Goal: Ask a question: Seek information or help from site administrators or community

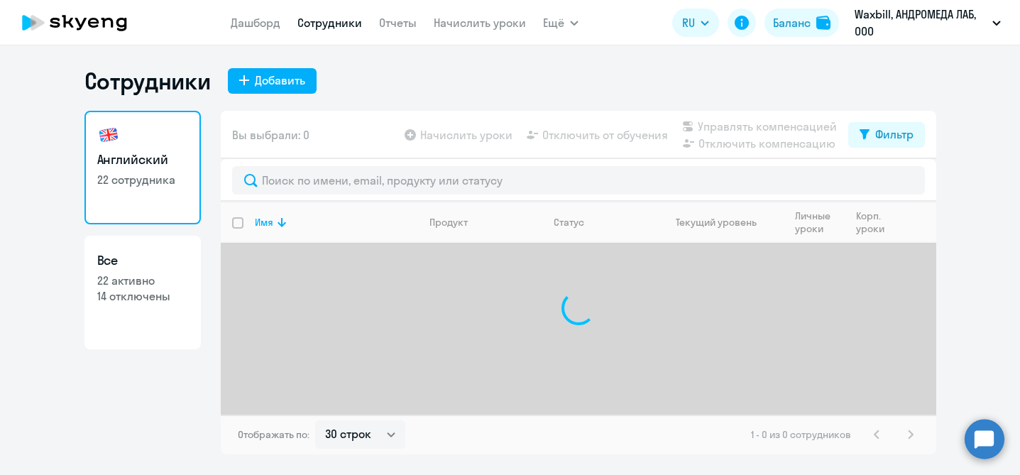
select select "30"
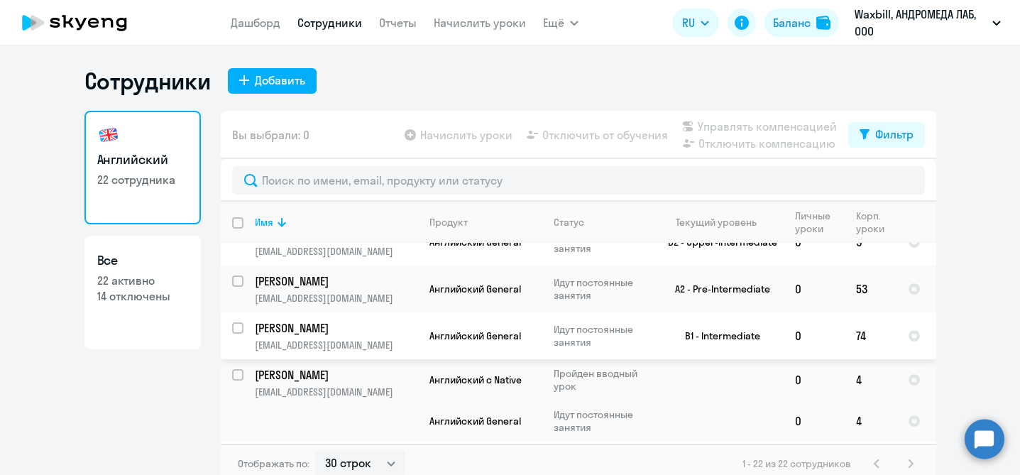
scroll to position [885, 0]
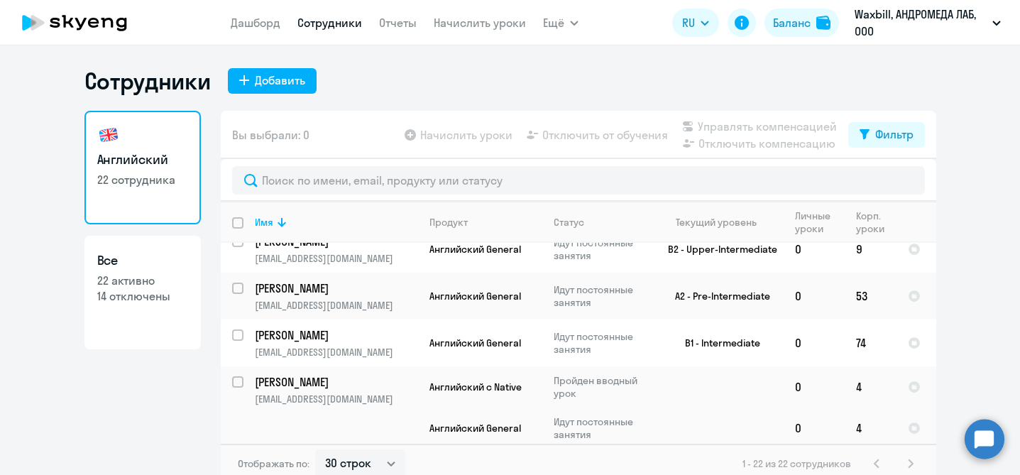
click at [979, 438] on circle at bounding box center [984, 439] width 40 height 40
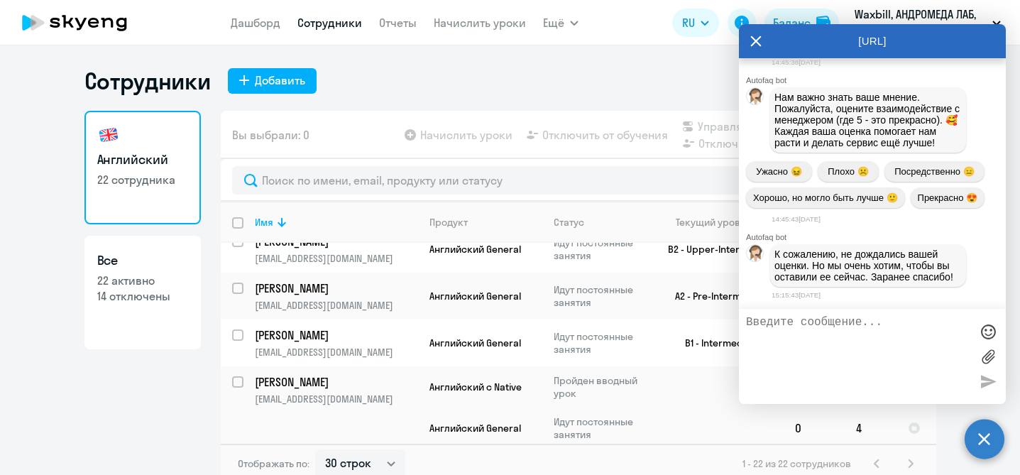
scroll to position [21496, 0]
click at [813, 326] on textarea at bounding box center [858, 356] width 224 height 81
type textarea "L"
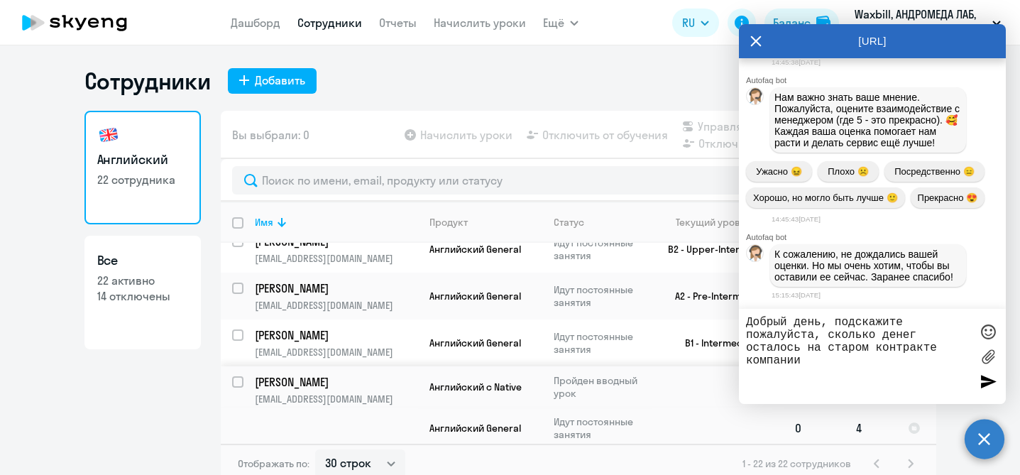
type textarea "Добрый день, подскажите пожалуйста, сколько денег осталось на старом контракте …"
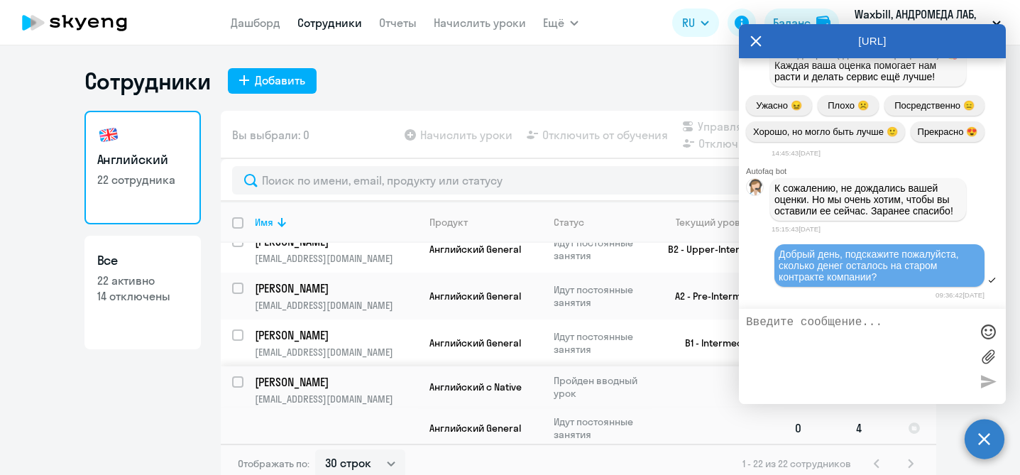
scroll to position [21680, 0]
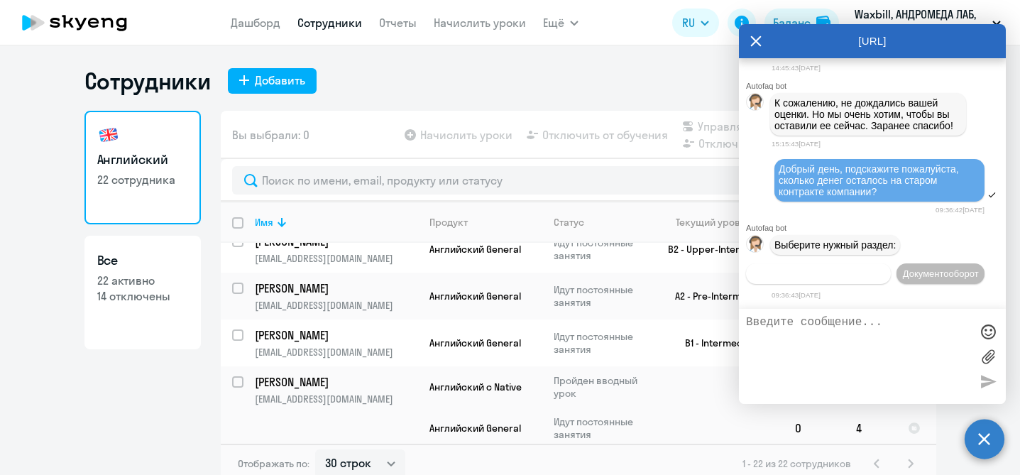
click at [885, 268] on span "Операционное сопровождение" at bounding box center [817, 273] width 133 height 11
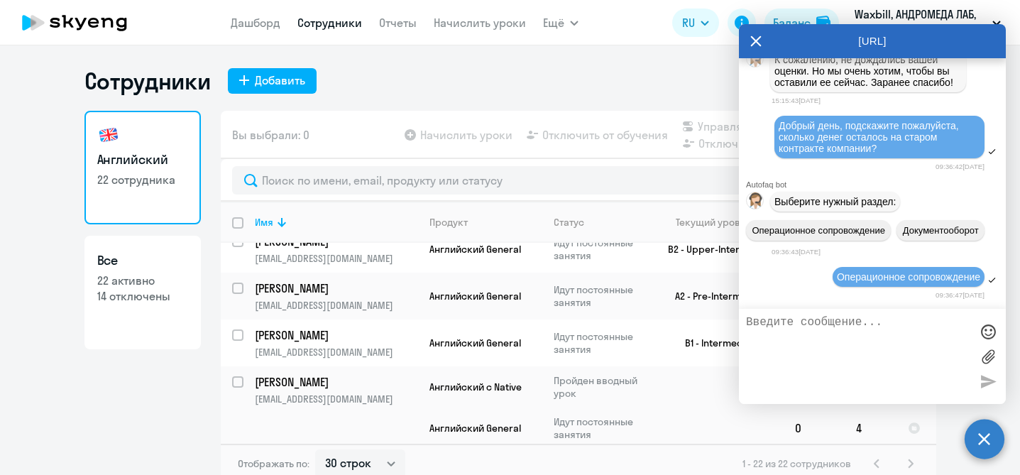
scroll to position [21813, 0]
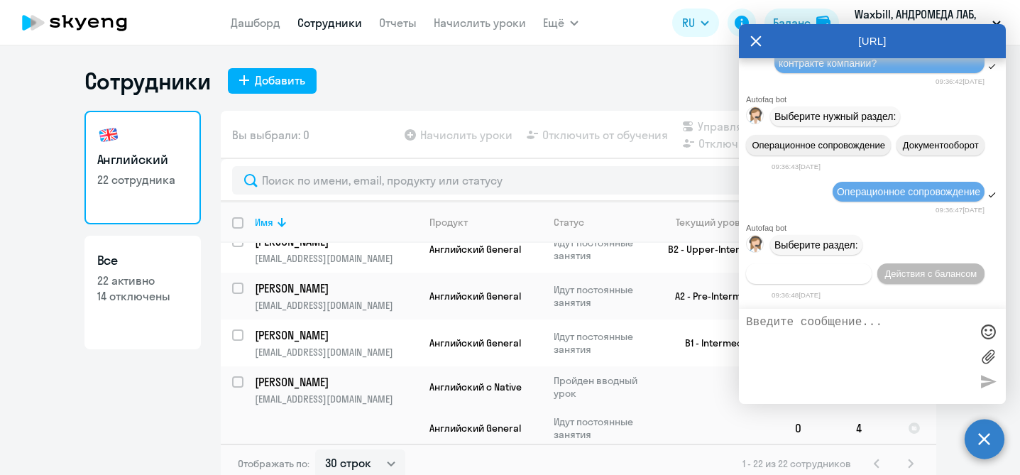
click at [832, 273] on span "Действия по сотрудникам" at bounding box center [808, 273] width 110 height 11
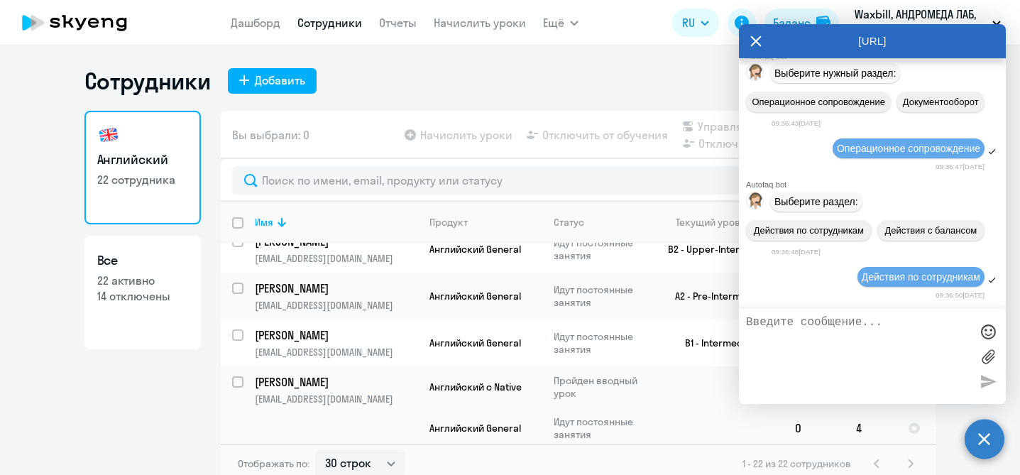
scroll to position [22001, 0]
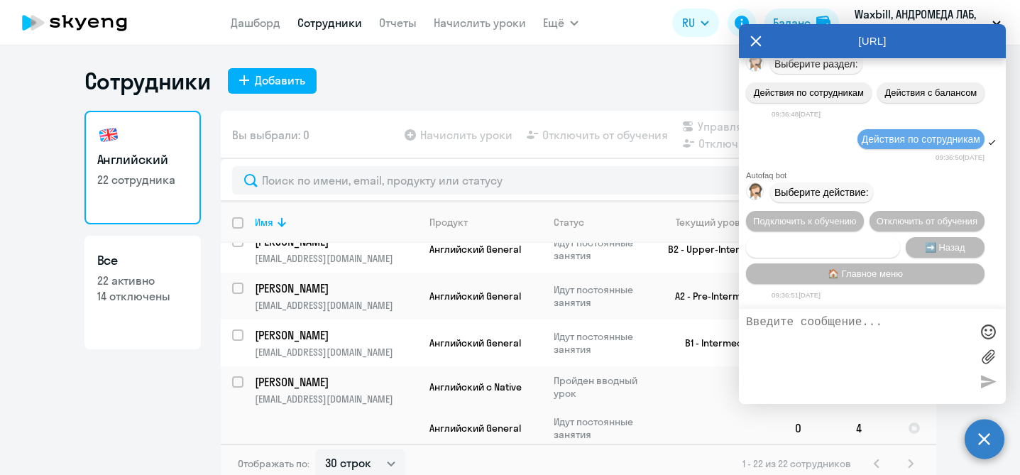
click at [854, 243] on span "Сотруднику нужна помощь" at bounding box center [822, 247] width 115 height 11
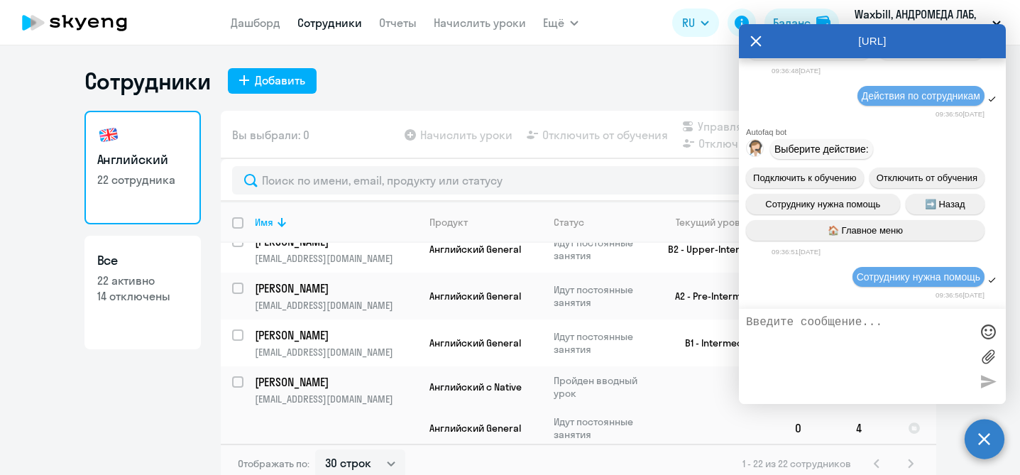
scroll to position [22503, 0]
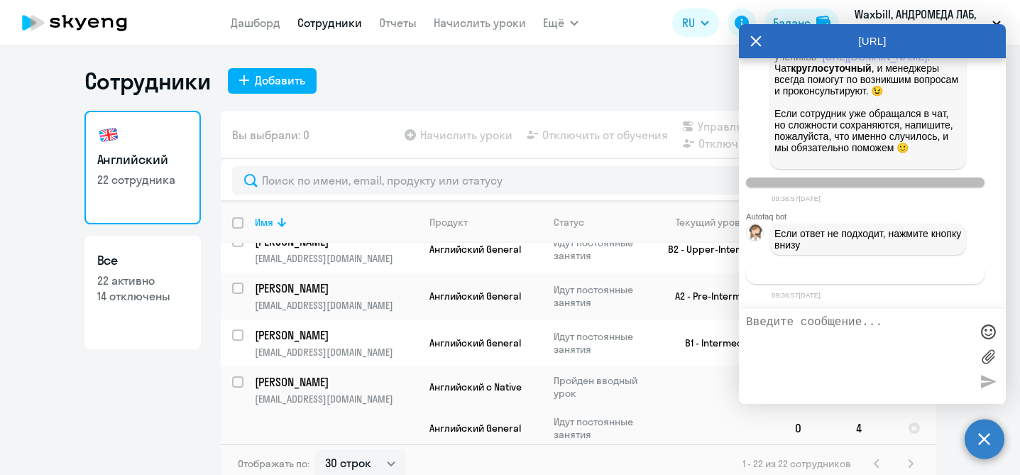
click at [855, 273] on span "Связаться с менеджером" at bounding box center [864, 273] width 109 height 11
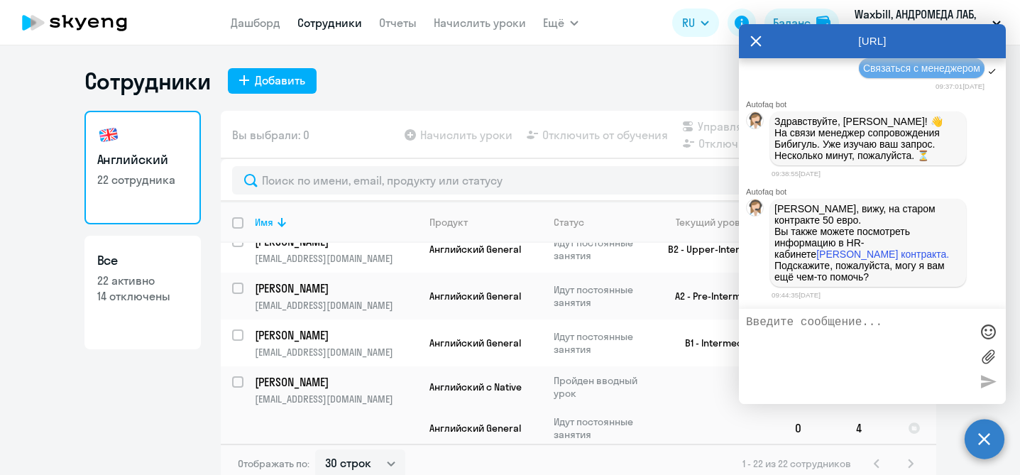
scroll to position [22769, 0]
click at [868, 335] on textarea at bounding box center [858, 356] width 224 height 81
type textarea "У"
type textarea "Можно эти деньги перевести на уроки [PERSON_NAME]"
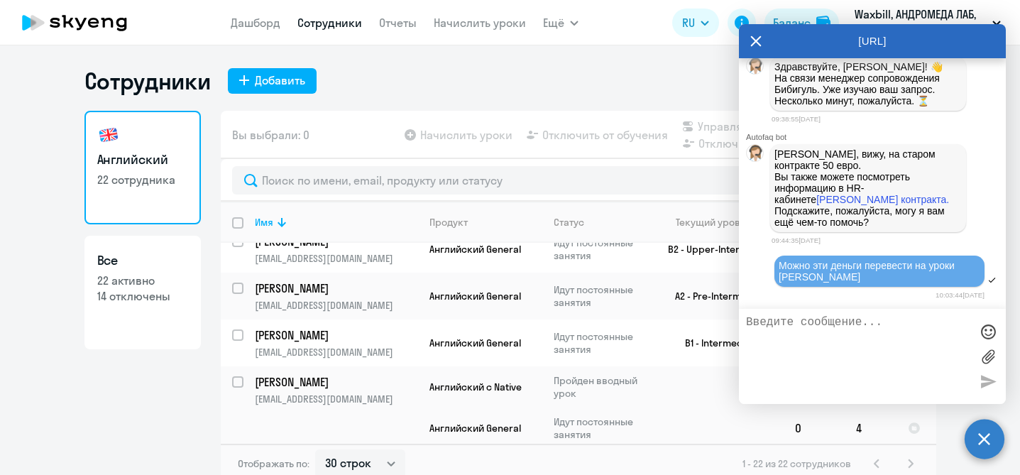
scroll to position [22826, 0]
type textarea "ё"
type textarea "это сколько уроков получится?"
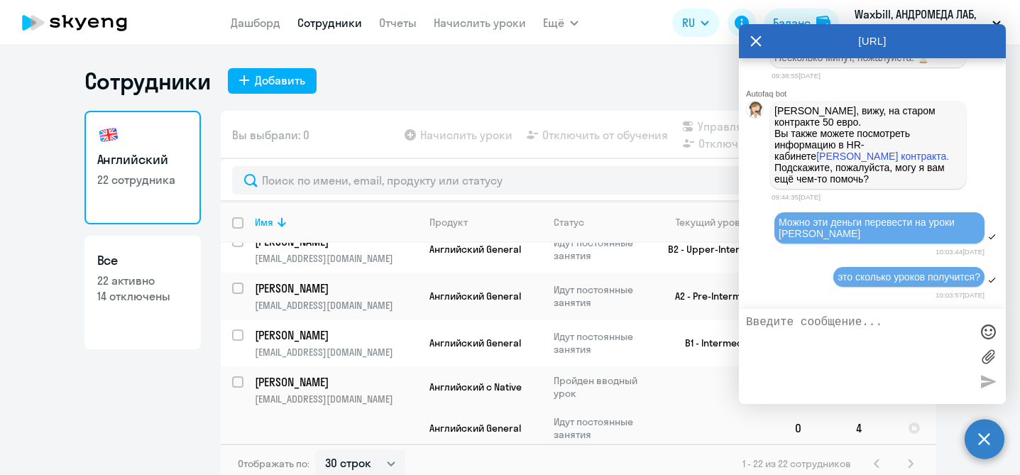
scroll to position [22939, 0]
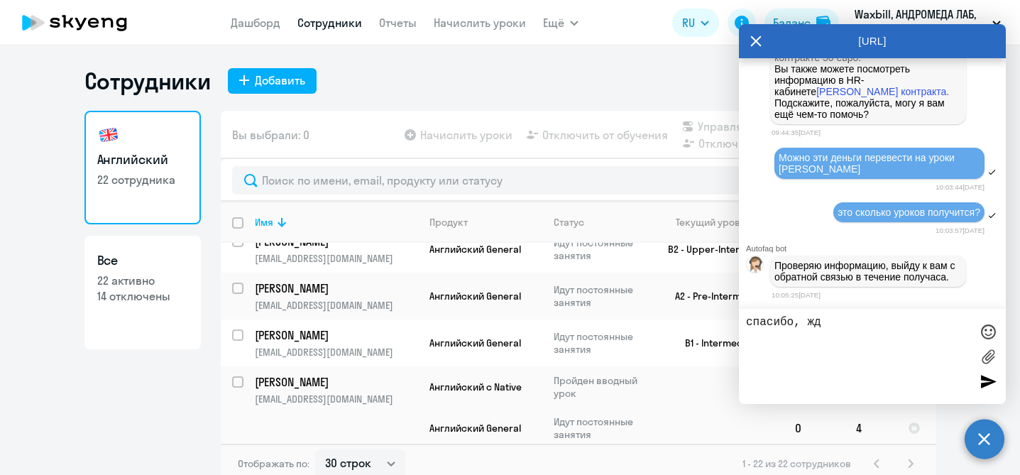
type textarea "спасибо, жду"
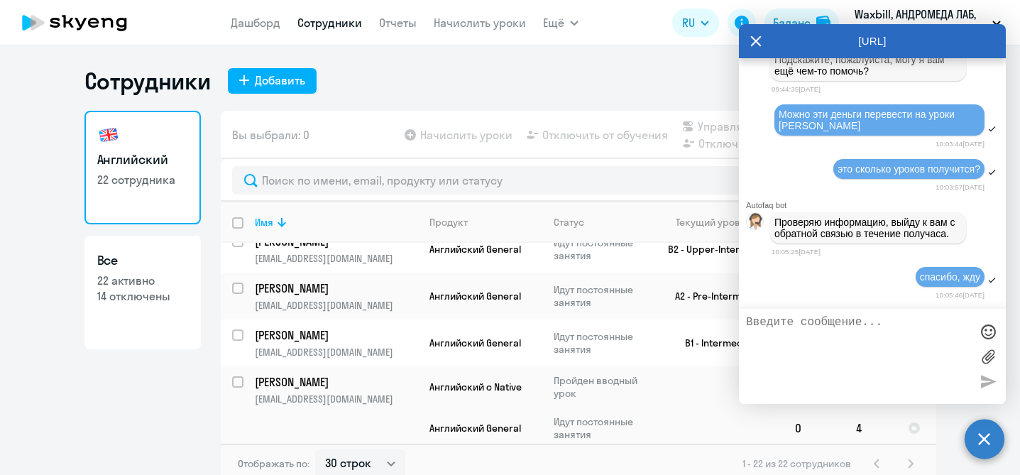
click at [818, 344] on textarea at bounding box center [858, 356] width 224 height 81
click at [758, 45] on icon at bounding box center [755, 41] width 11 height 34
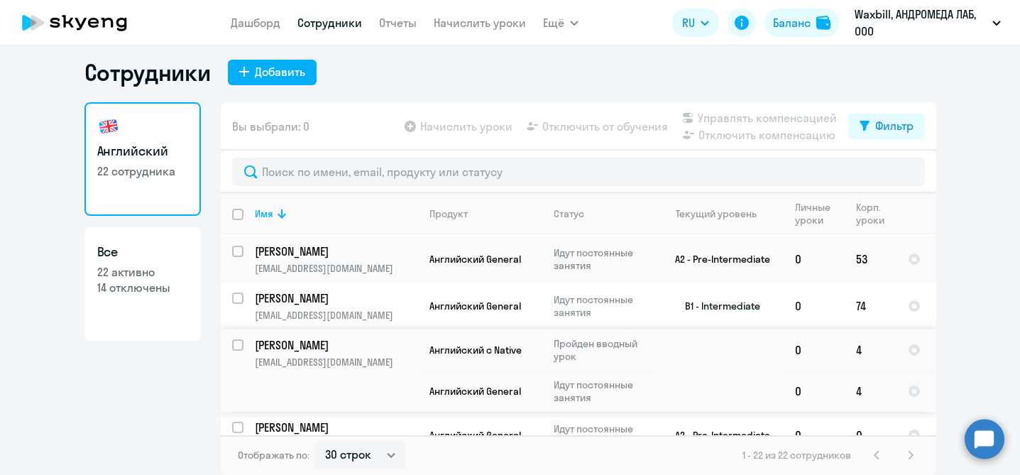
scroll to position [841, 0]
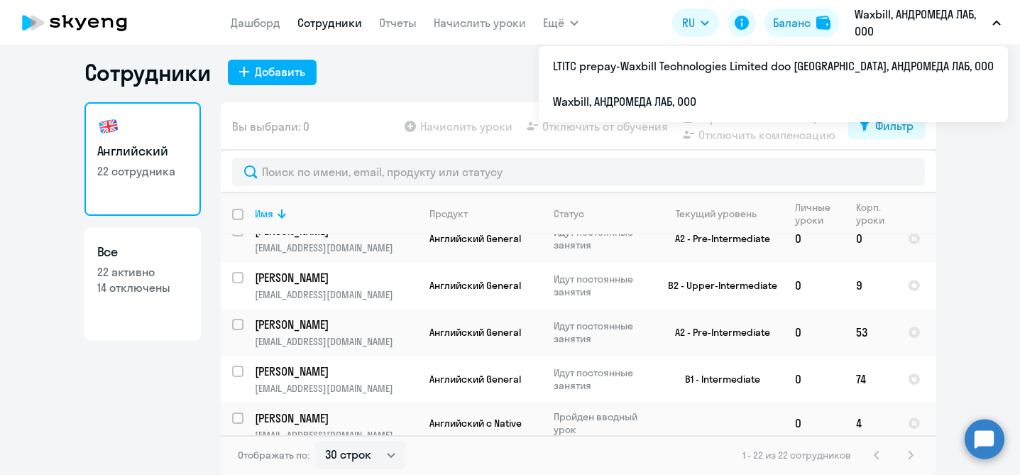
click at [1000, 18] on button "Waxbill, АНДРОМЕДА ЛАБ, ООО" at bounding box center [927, 23] width 160 height 34
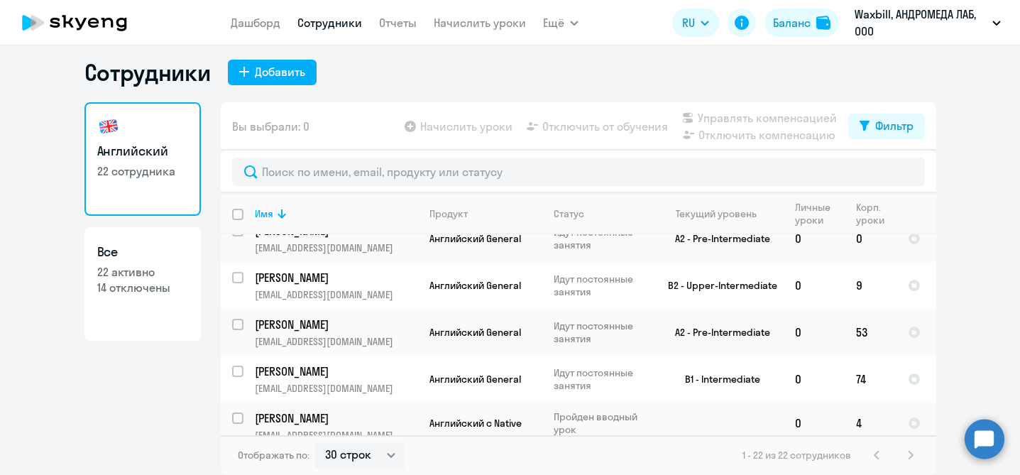
click at [998, 21] on icon "button" at bounding box center [996, 23] width 9 height 5
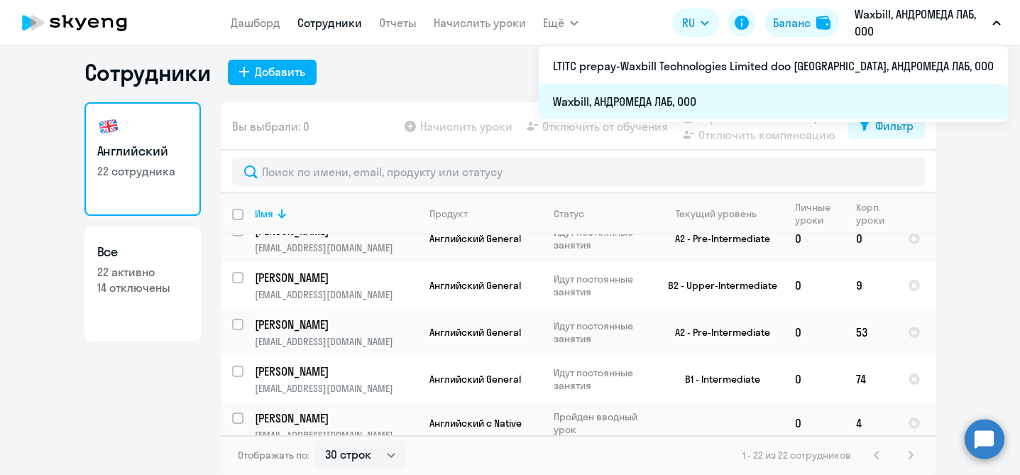
click at [955, 95] on li "Waxbill, АНДРОМЕДА ЛАБ, ООО" at bounding box center [772, 101] width 469 height 35
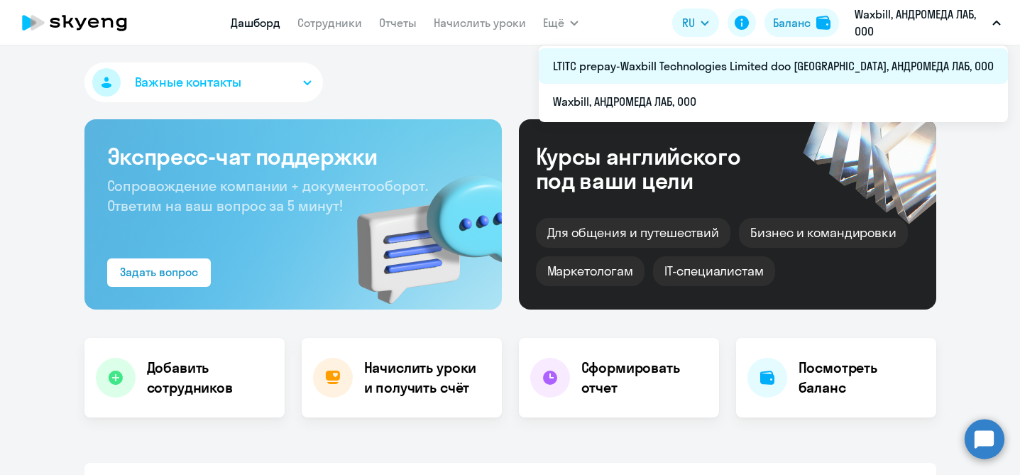
click at [898, 68] on li "LTITC prepay-Waxbill Technologies Limited doo [GEOGRAPHIC_DATA], АНДРОМЕДА ЛАБ,…" at bounding box center [772, 65] width 469 height 35
select select "30"
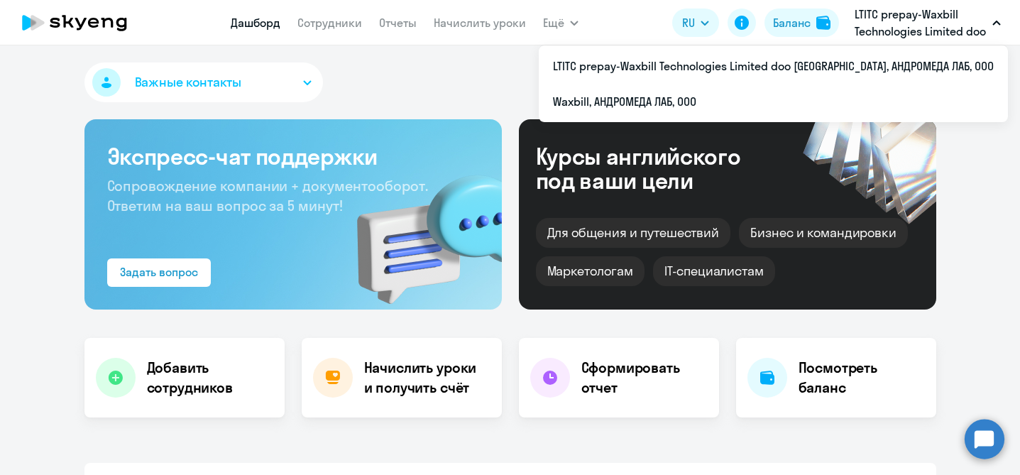
click at [999, 25] on icon "button" at bounding box center [996, 23] width 9 height 5
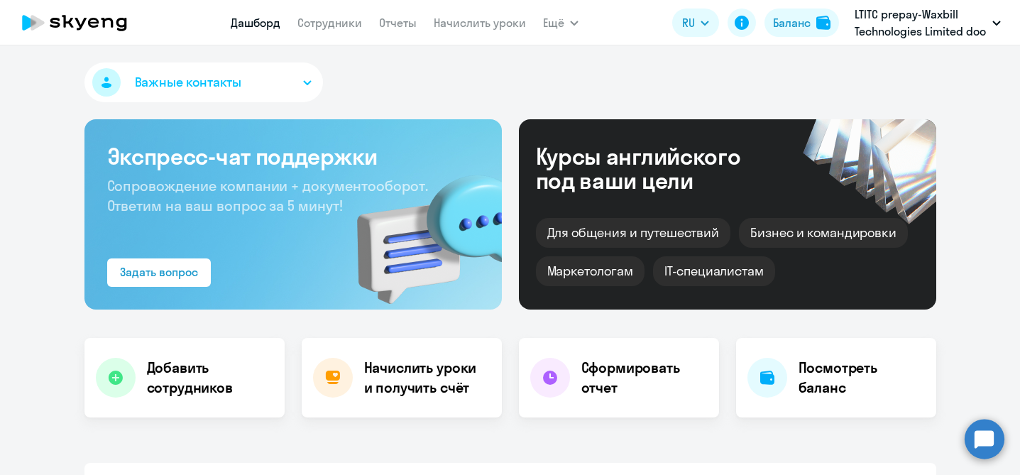
click at [992, 21] on icon "button" at bounding box center [996, 23] width 9 height 5
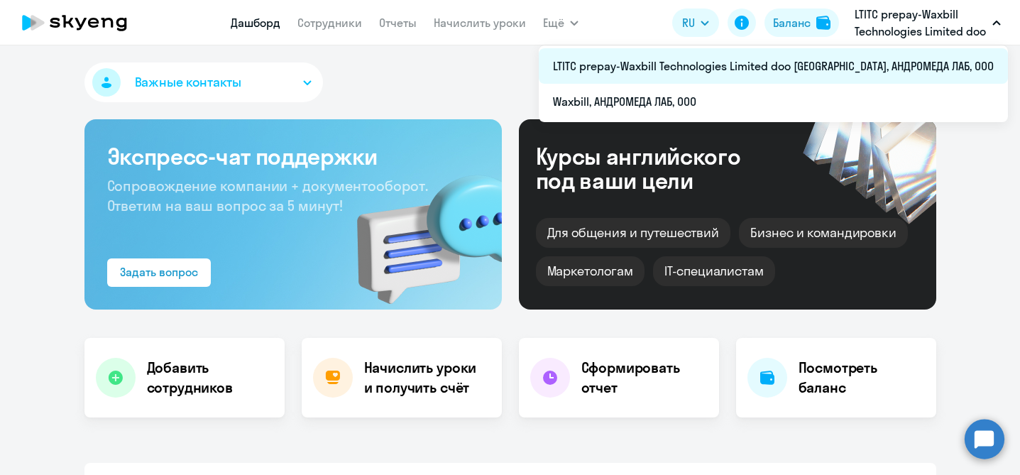
click at [953, 65] on li "LTITC prepay-Waxbill Technologies Limited doo [GEOGRAPHIC_DATA], АНДРОМЕДА ЛАБ,…" at bounding box center [772, 65] width 469 height 35
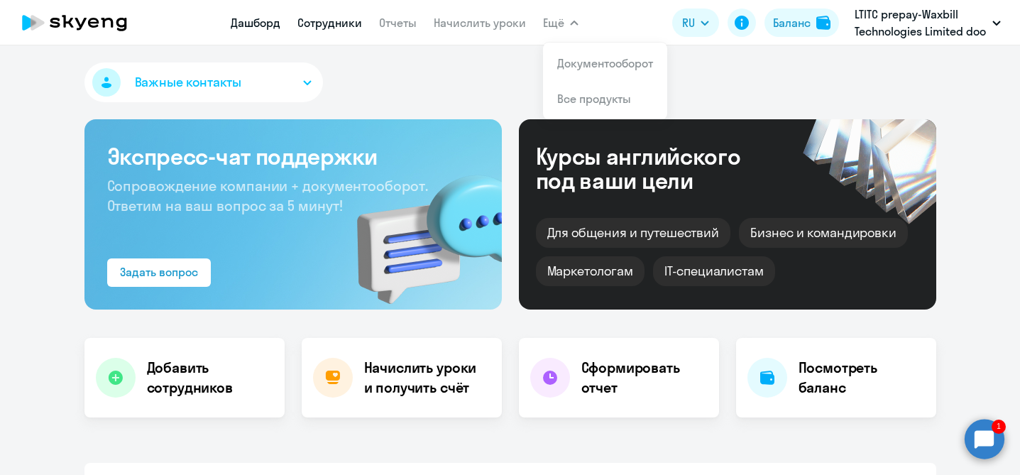
click at [336, 23] on link "Сотрудники" at bounding box center [329, 23] width 65 height 14
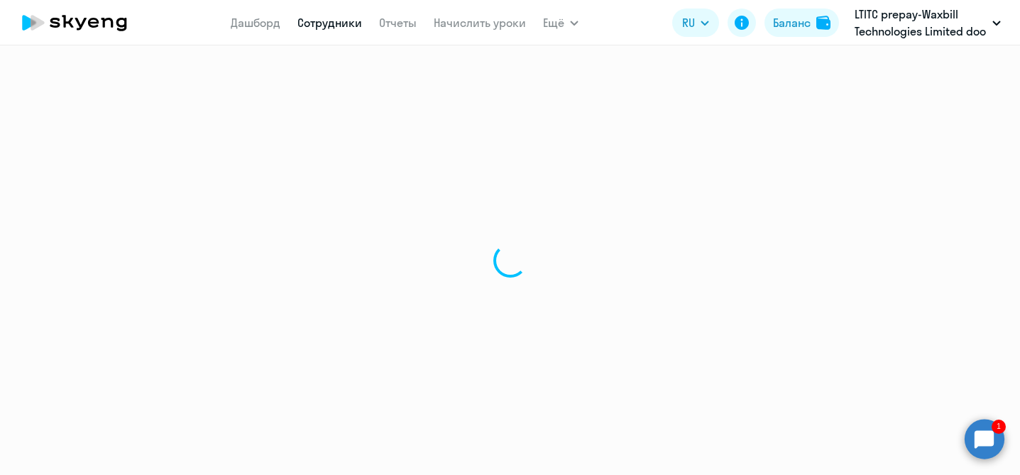
select select "30"
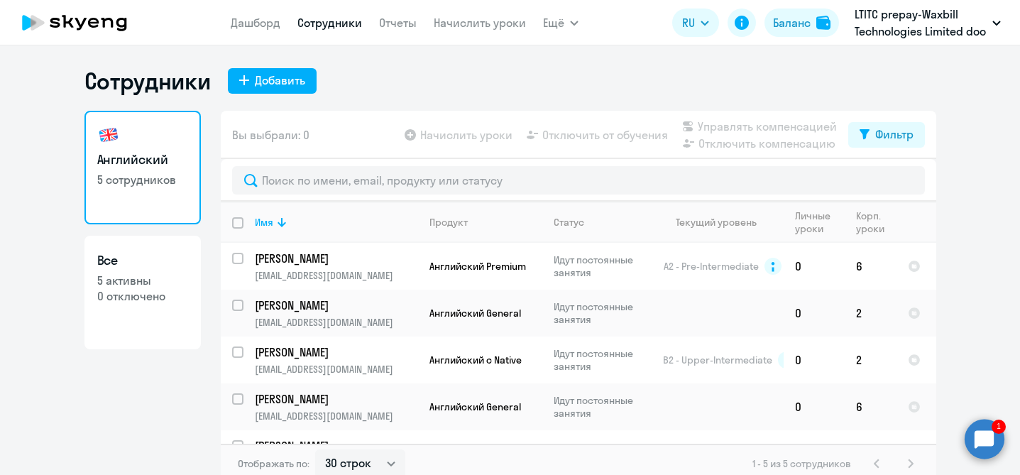
click at [993, 431] on circle at bounding box center [984, 439] width 40 height 40
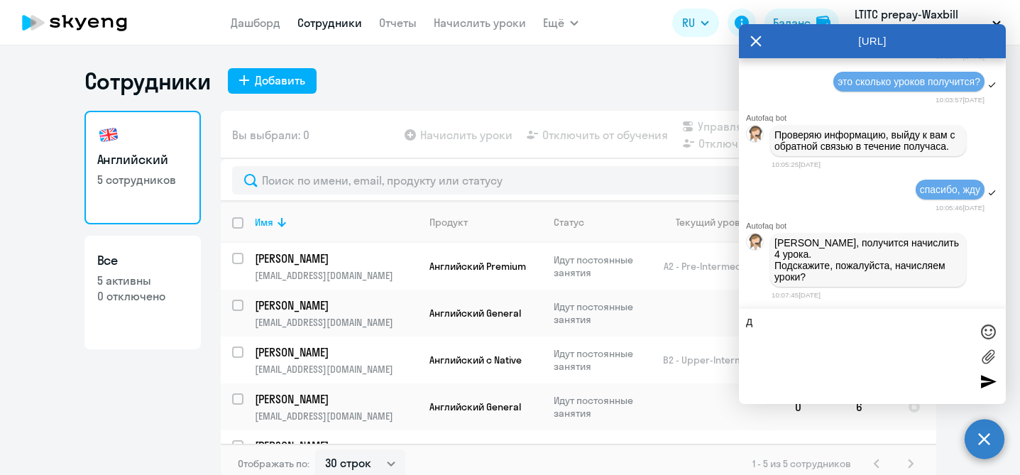
type textarea "да"
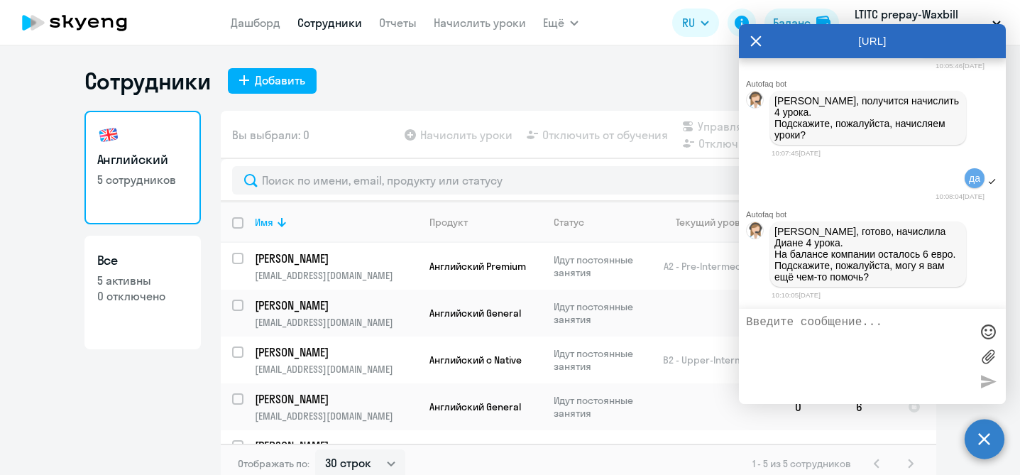
scroll to position [23353, 0]
click at [785, 336] on textarea at bounding box center [858, 356] width 224 height 81
click at [774, 340] on textarea at bounding box center [858, 356] width 224 height 81
type textarea "пока все. [GEOGRAPHIC_DATA]"
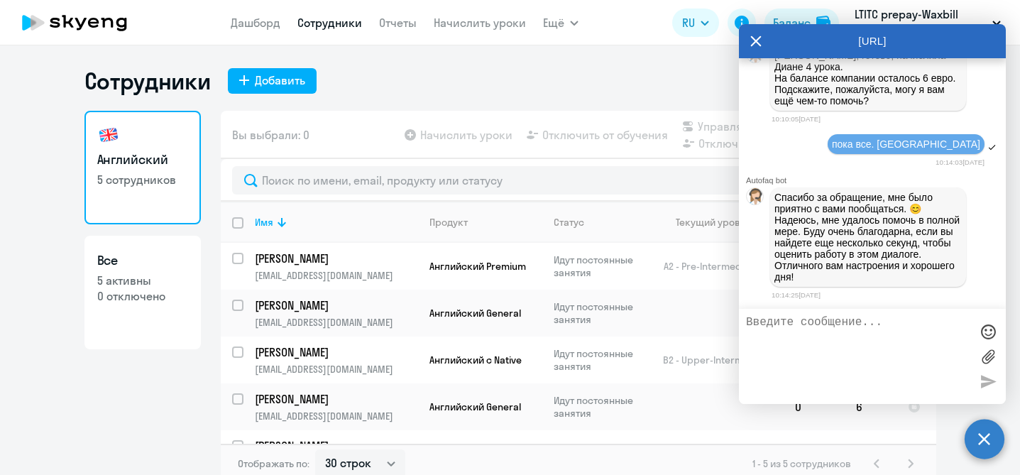
scroll to position [23729, 0]
